Goal: Find specific page/section

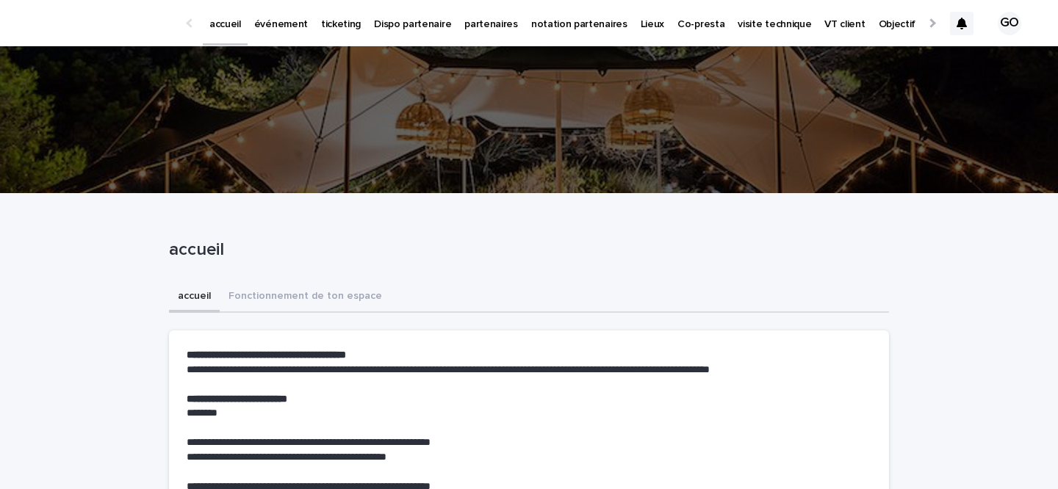
click at [270, 26] on p "événement" at bounding box center [281, 15] width 54 height 31
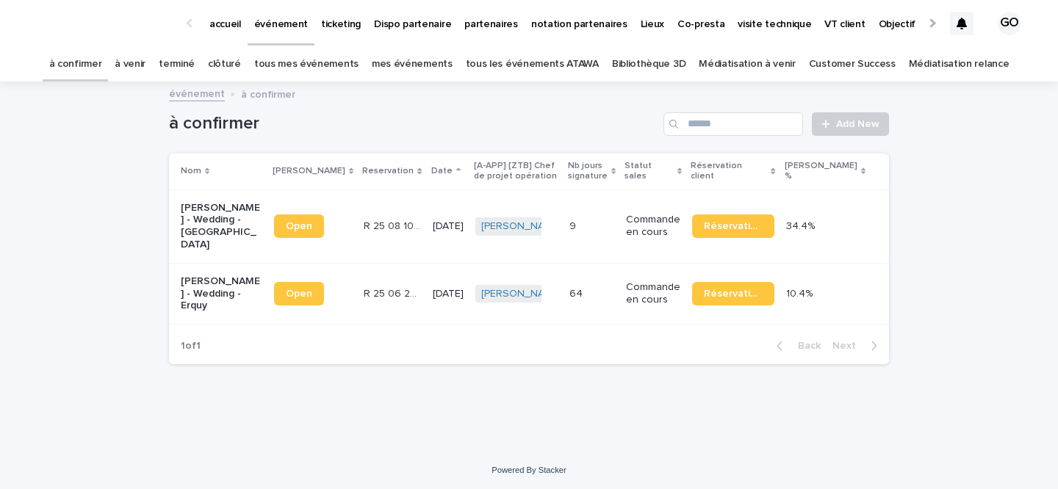
click at [145, 60] on link "à venir" at bounding box center [130, 64] width 31 height 35
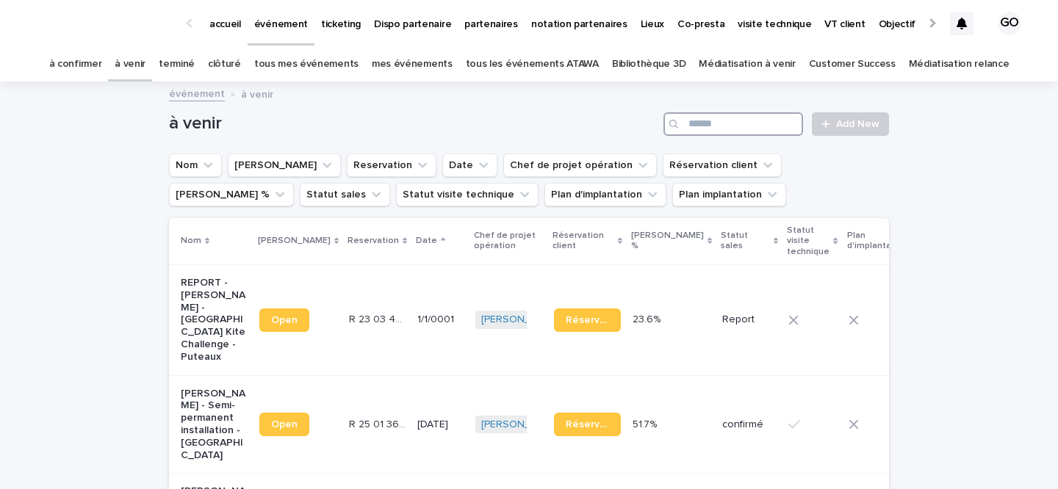
click at [757, 118] on input "Search" at bounding box center [734, 124] width 140 height 24
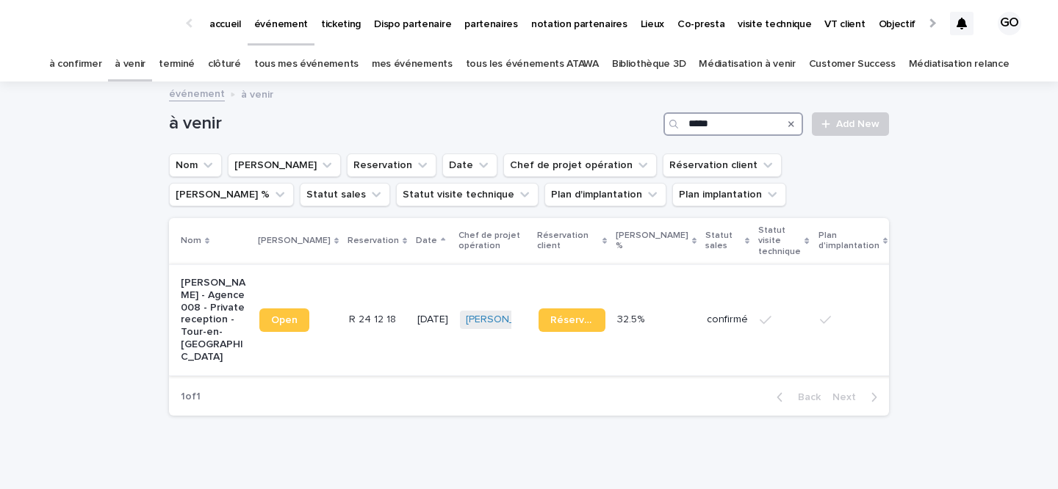
type input "*****"
click at [196, 331] on p "[PERSON_NAME] - Agence 008 - Private reception - Tour-en-[GEOGRAPHIC_DATA]" at bounding box center [214, 320] width 67 height 87
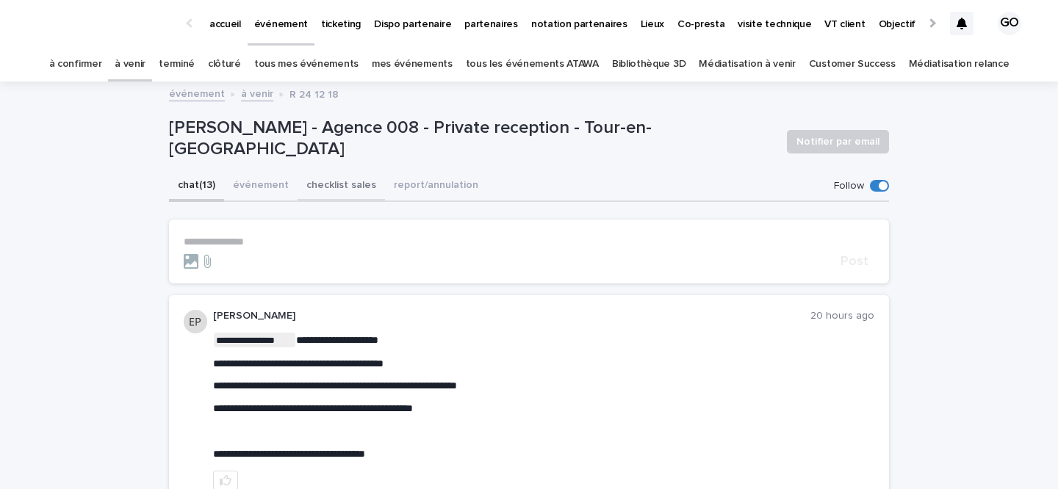
click at [300, 195] on button "checklist sales" at bounding box center [341, 186] width 87 height 31
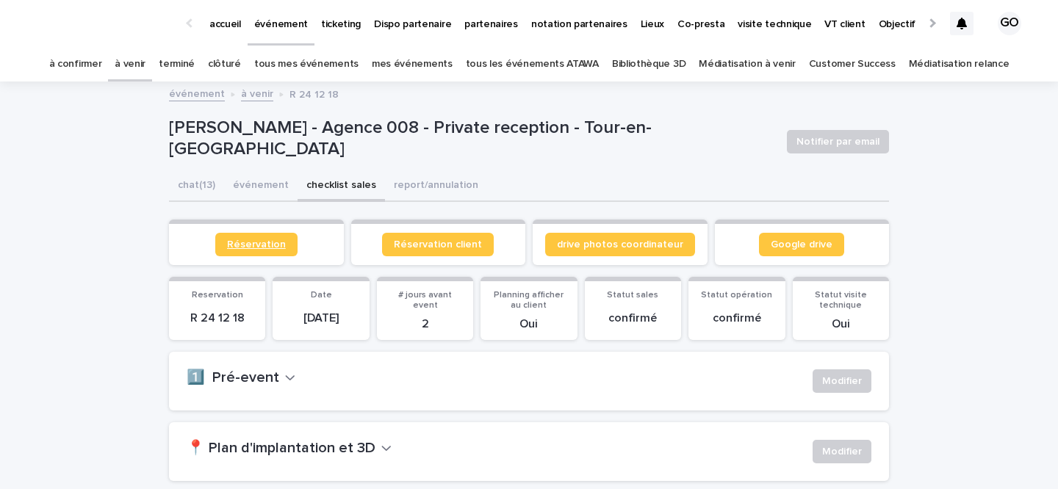
click at [232, 254] on link "Réservation" at bounding box center [256, 245] width 82 height 24
